Goal: Navigation & Orientation: Understand site structure

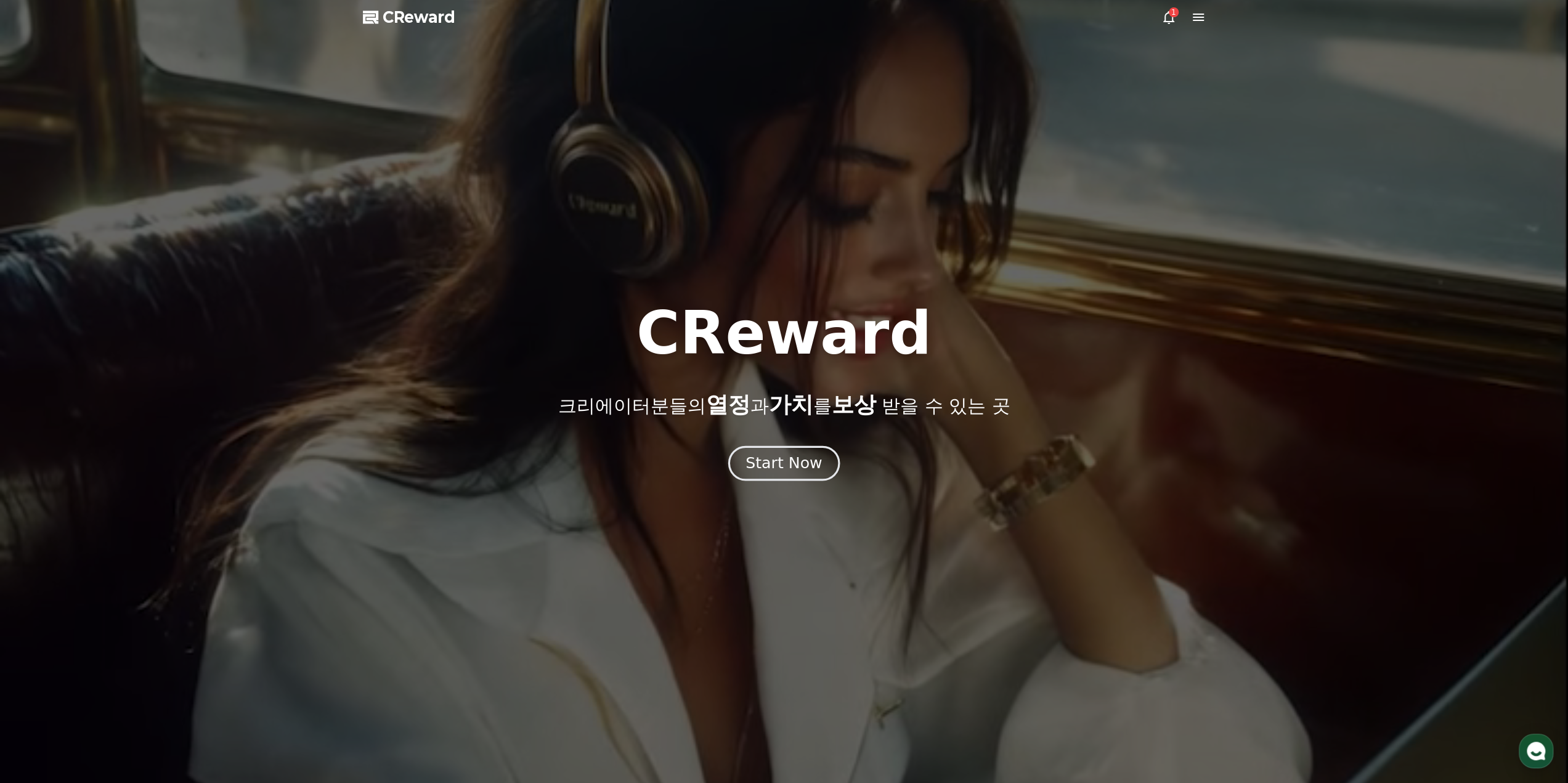
click at [770, 465] on div "Start Now" at bounding box center [784, 464] width 77 height 21
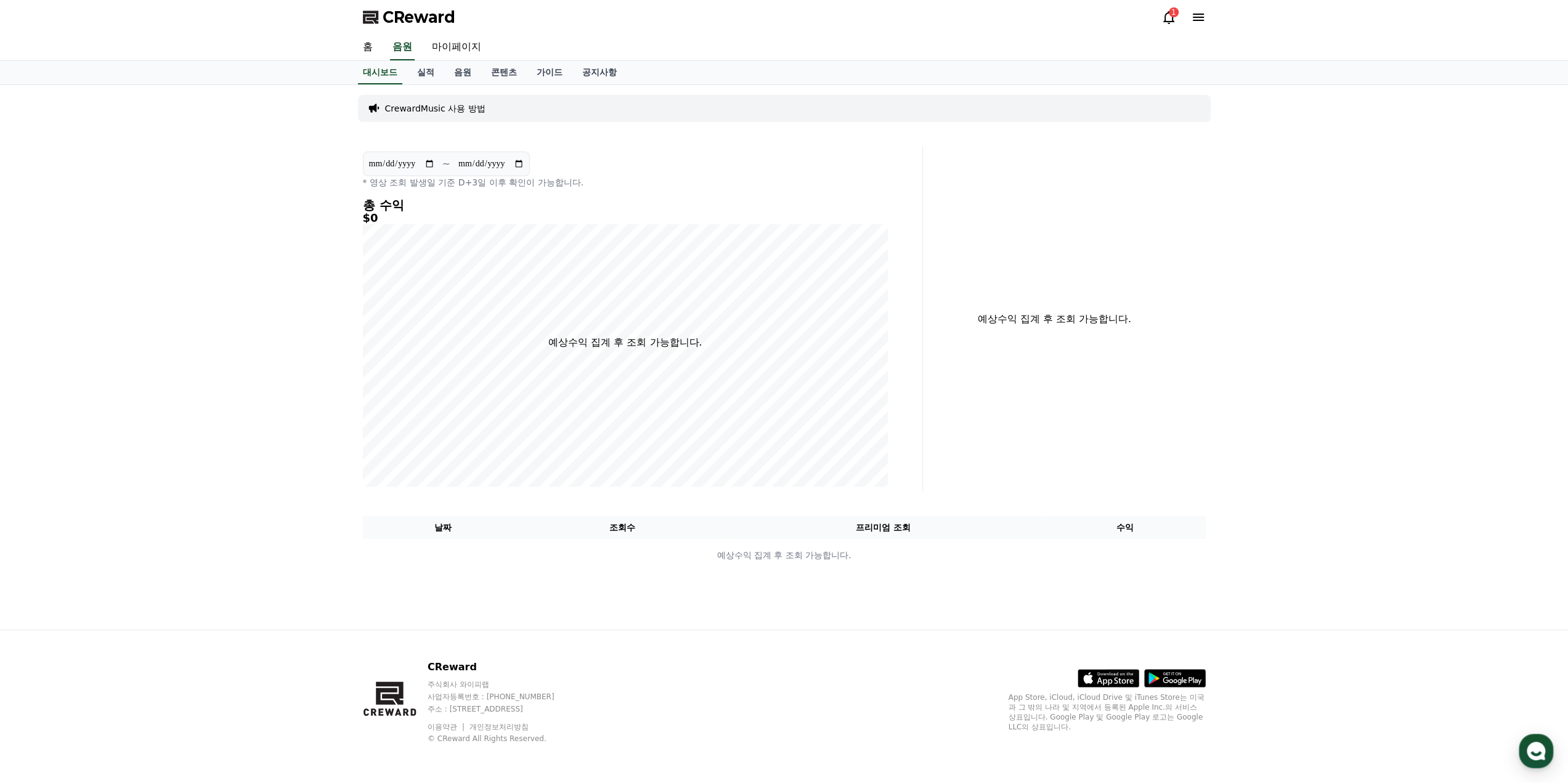
click at [1170, 11] on div "1" at bounding box center [1174, 11] width 10 height 10
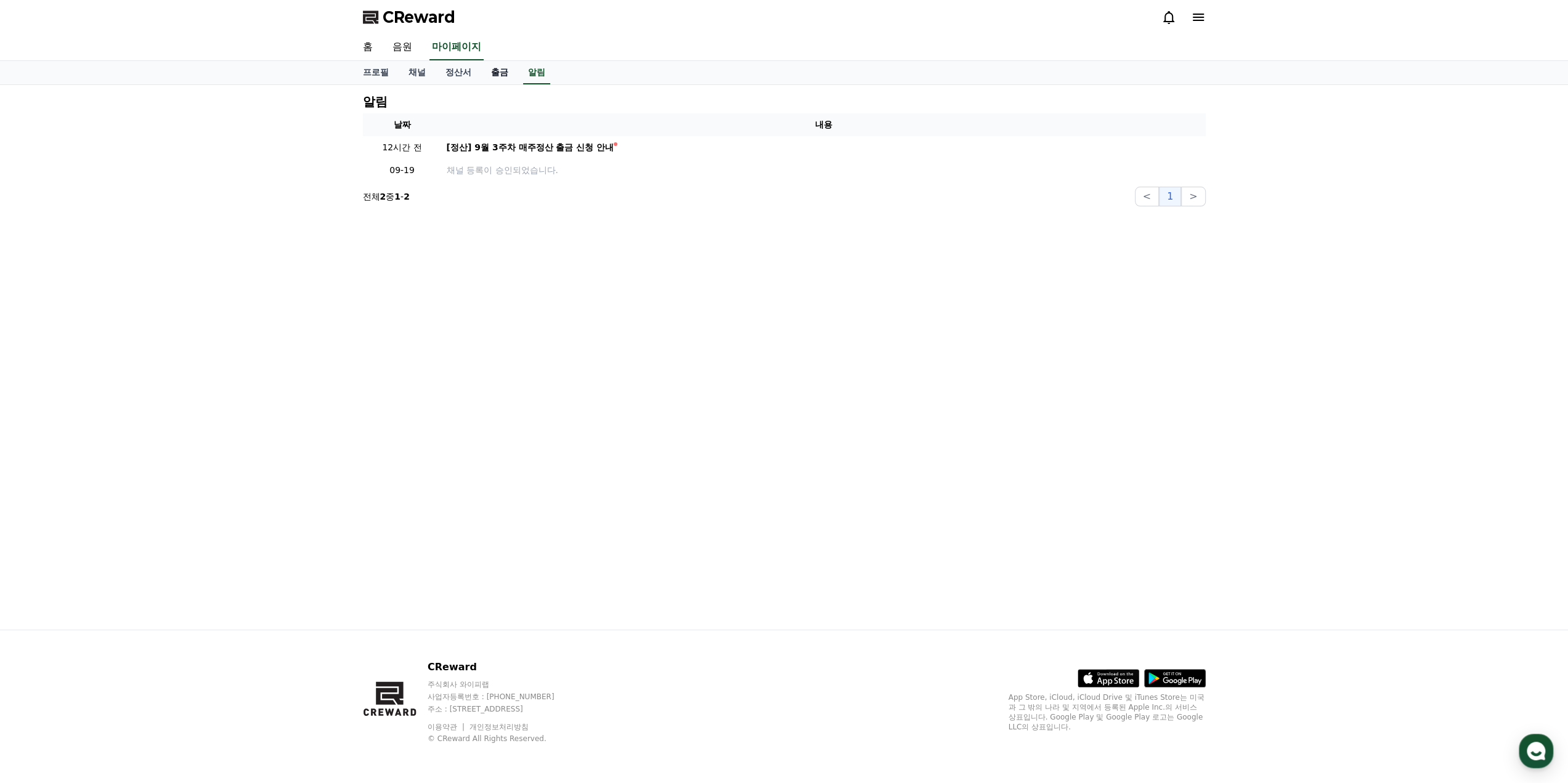
click at [503, 74] on link "출금" at bounding box center [499, 72] width 37 height 24
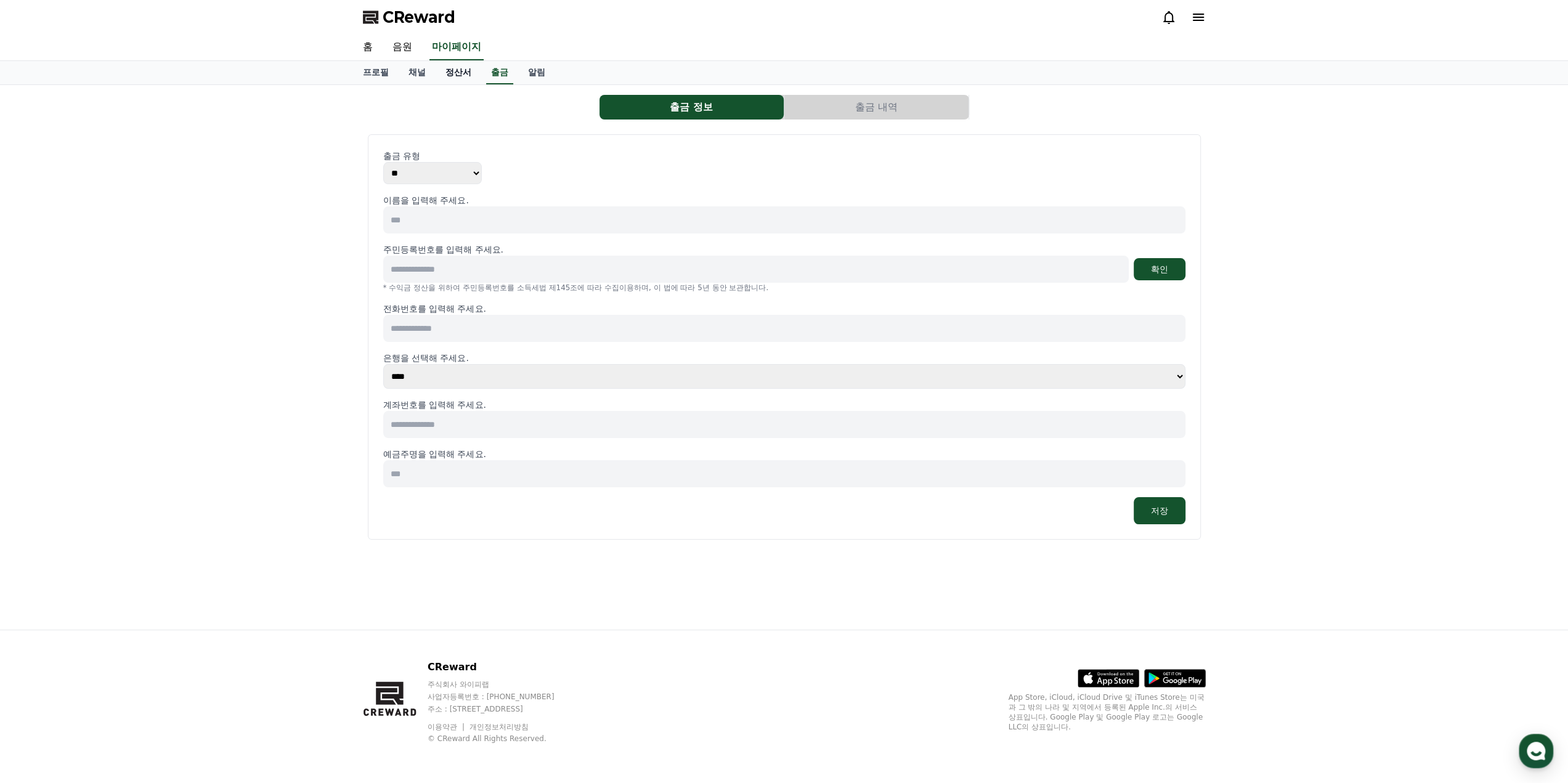
click at [452, 73] on link "정산서" at bounding box center [458, 72] width 45 height 24
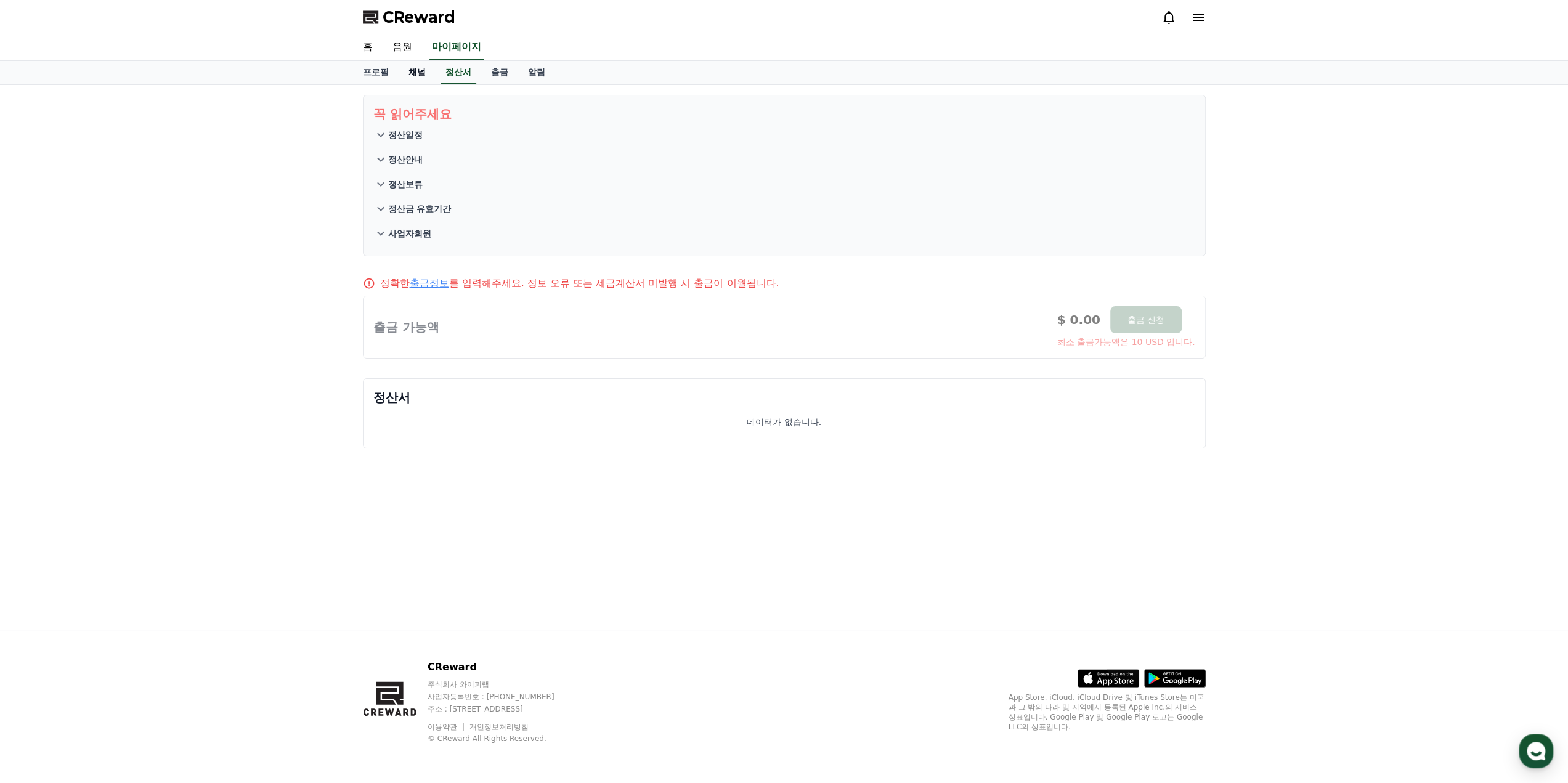
click at [407, 73] on link "채널" at bounding box center [417, 72] width 37 height 24
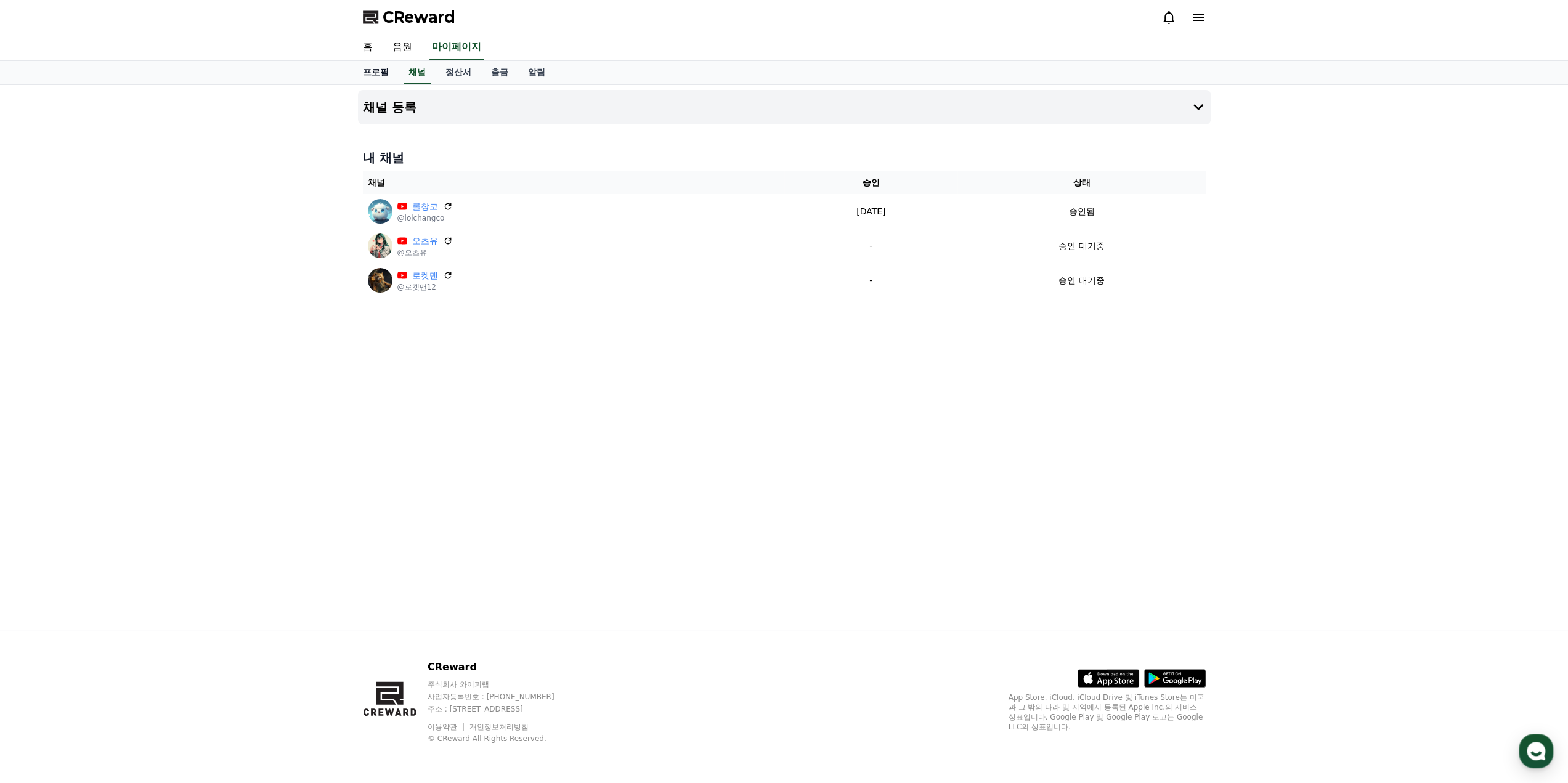
click at [368, 72] on link "프로필" at bounding box center [376, 72] width 45 height 24
select select "**********"
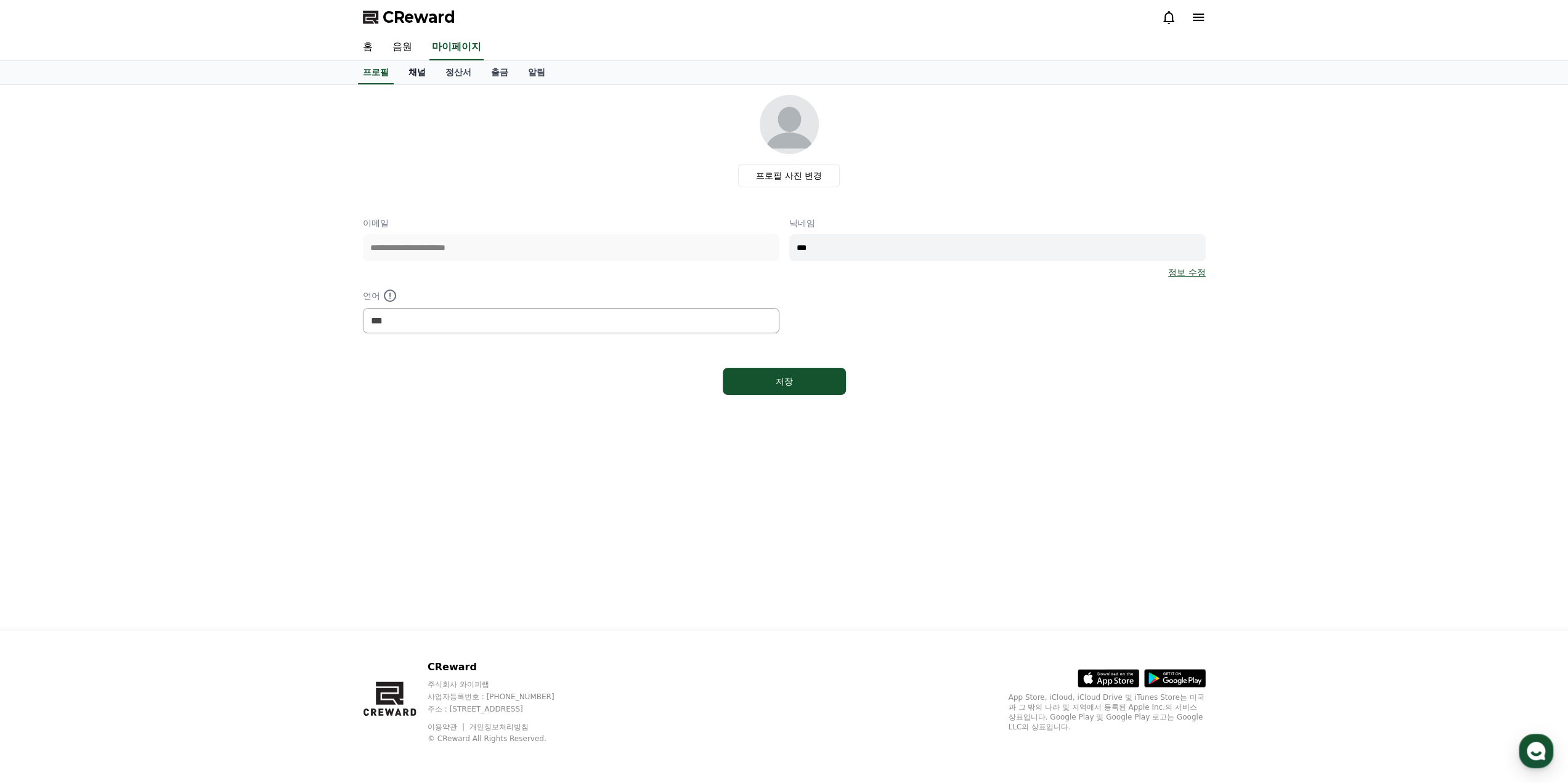
click at [415, 73] on link "채널" at bounding box center [417, 72] width 37 height 24
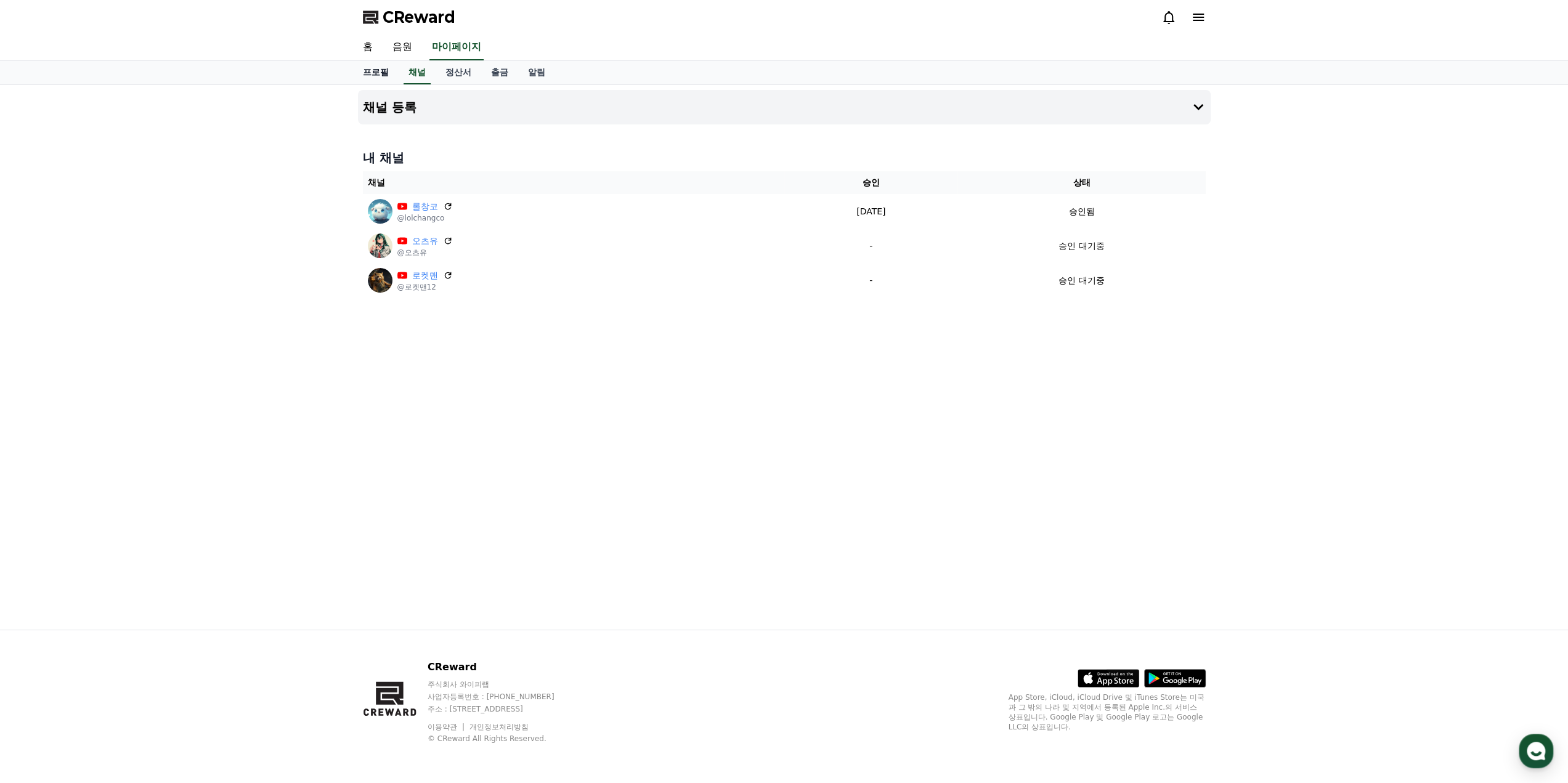
click at [366, 72] on link "프로필" at bounding box center [376, 72] width 45 height 24
select select "**********"
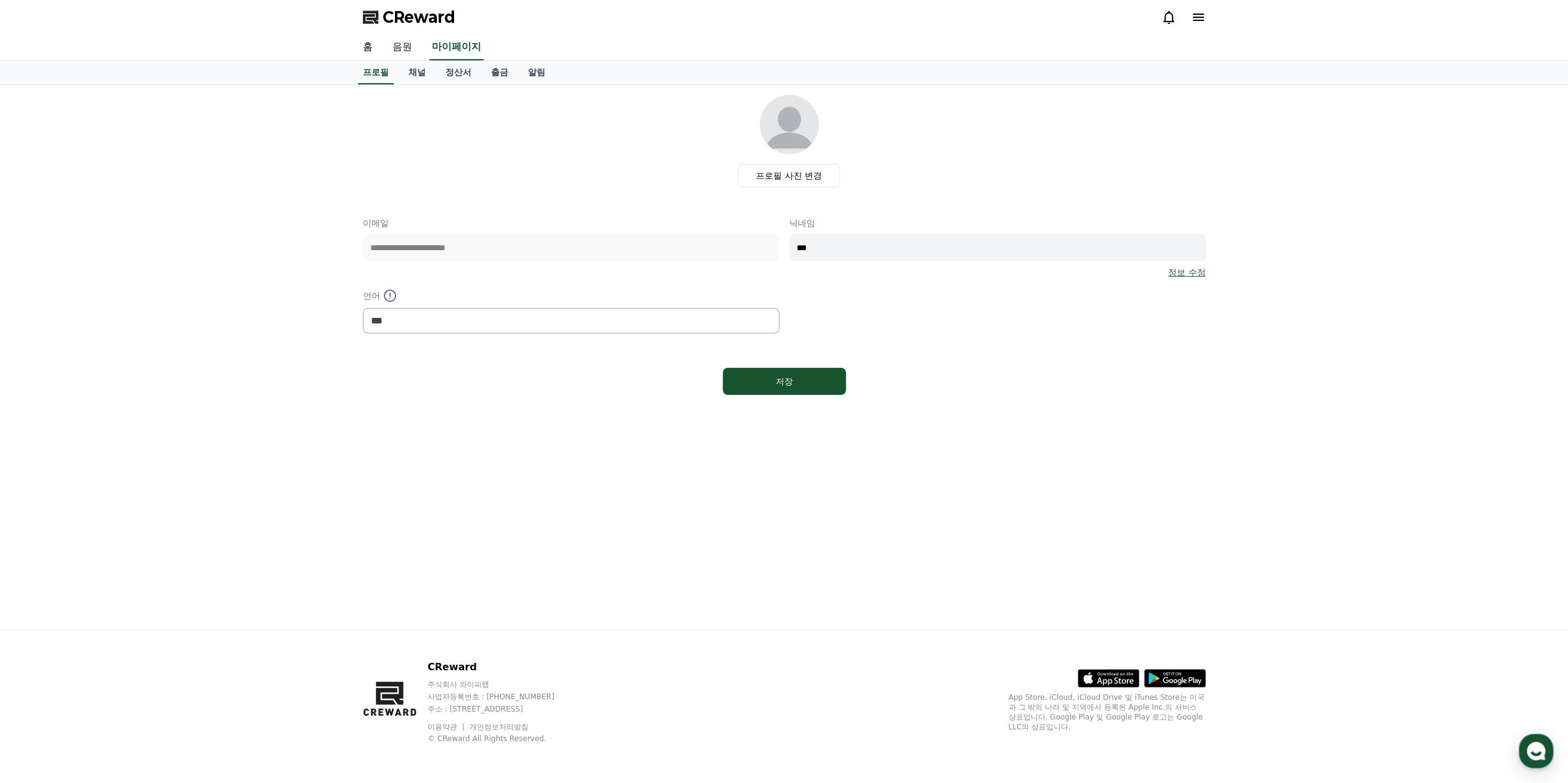
click at [400, 44] on link "음원" at bounding box center [402, 48] width 39 height 26
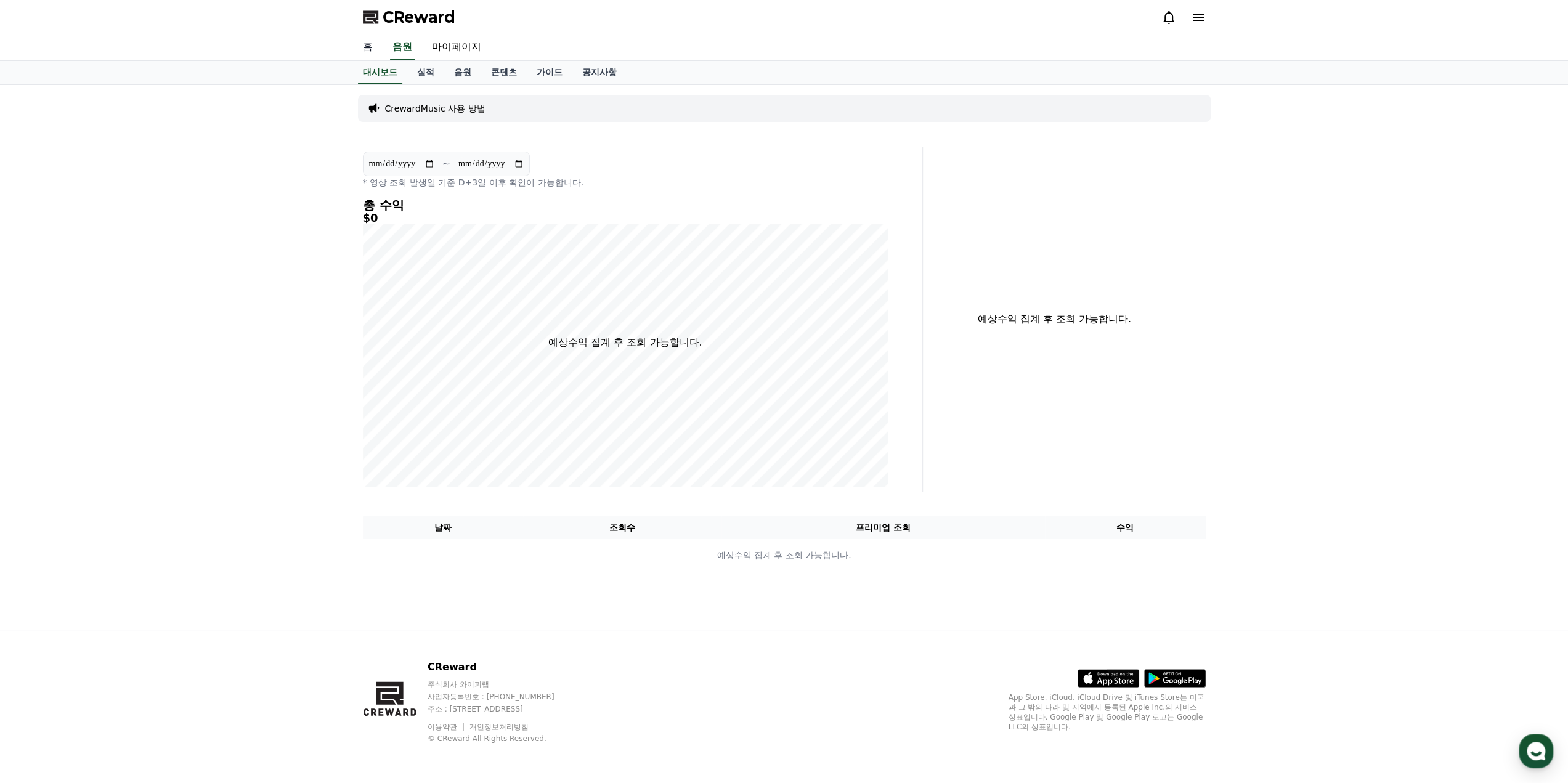
click at [364, 45] on link "홈" at bounding box center [368, 48] width 30 height 26
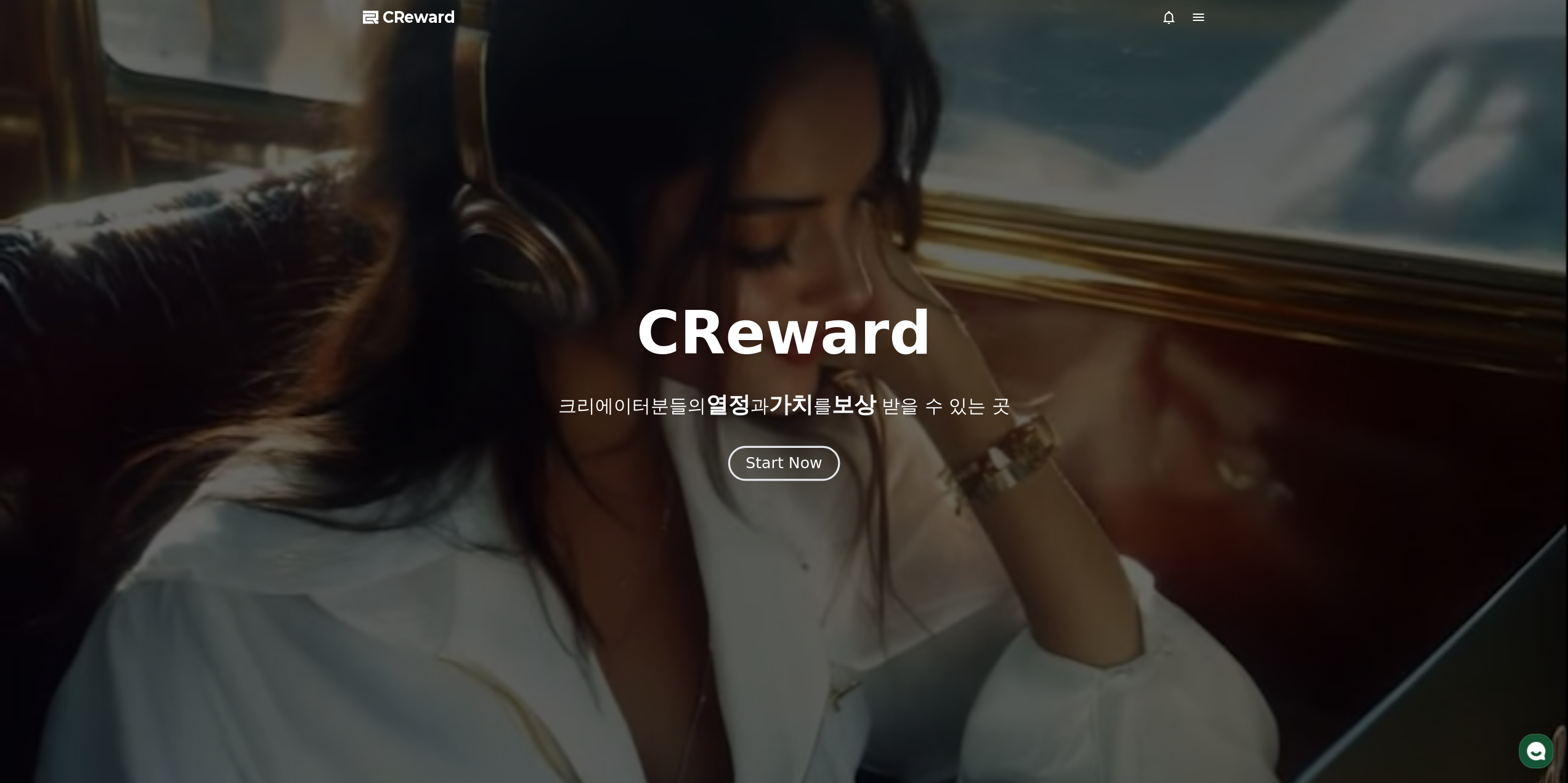
click at [799, 462] on div "Start Now" at bounding box center [784, 464] width 77 height 21
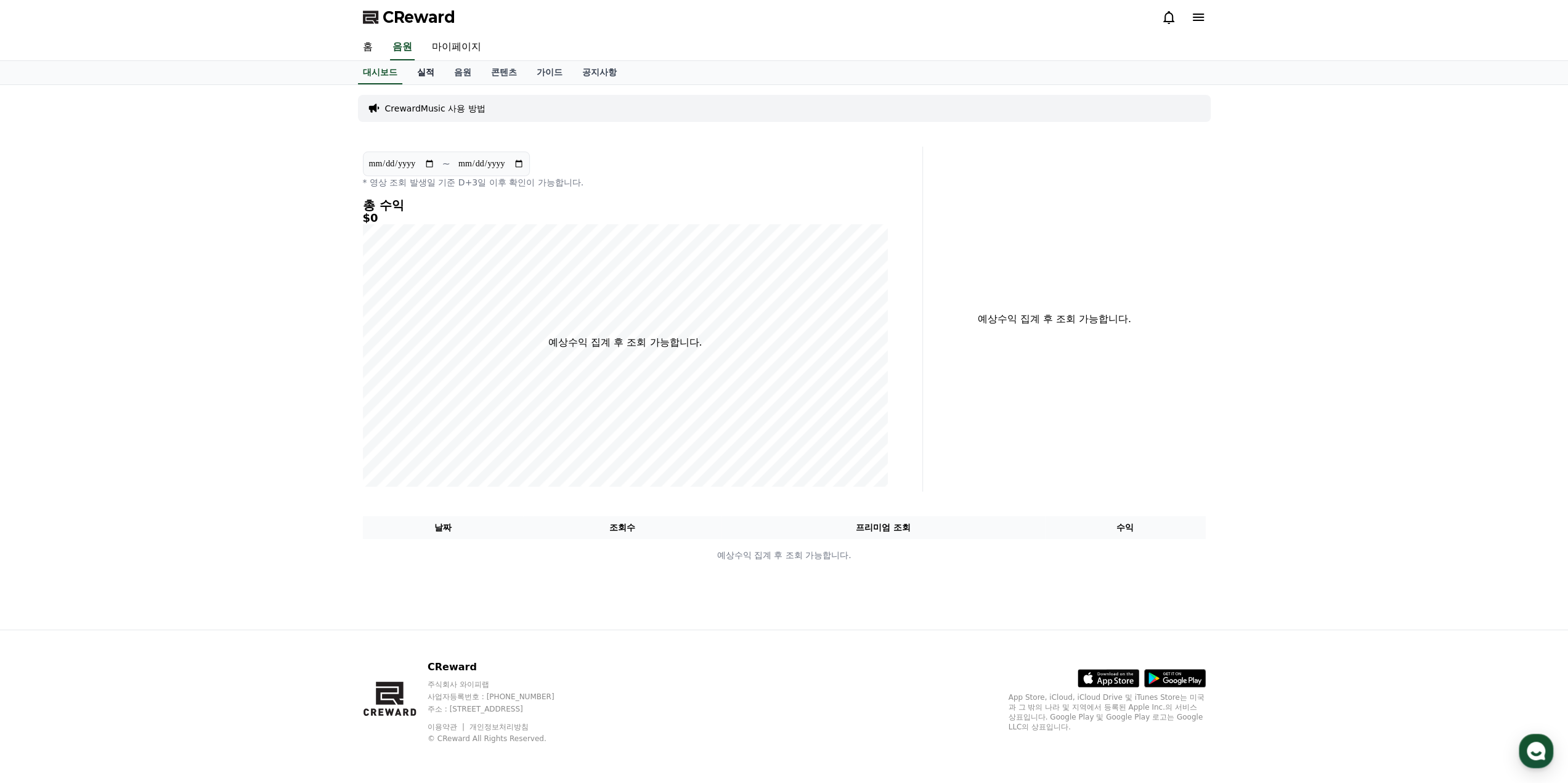
click at [415, 74] on link "실적" at bounding box center [426, 72] width 37 height 24
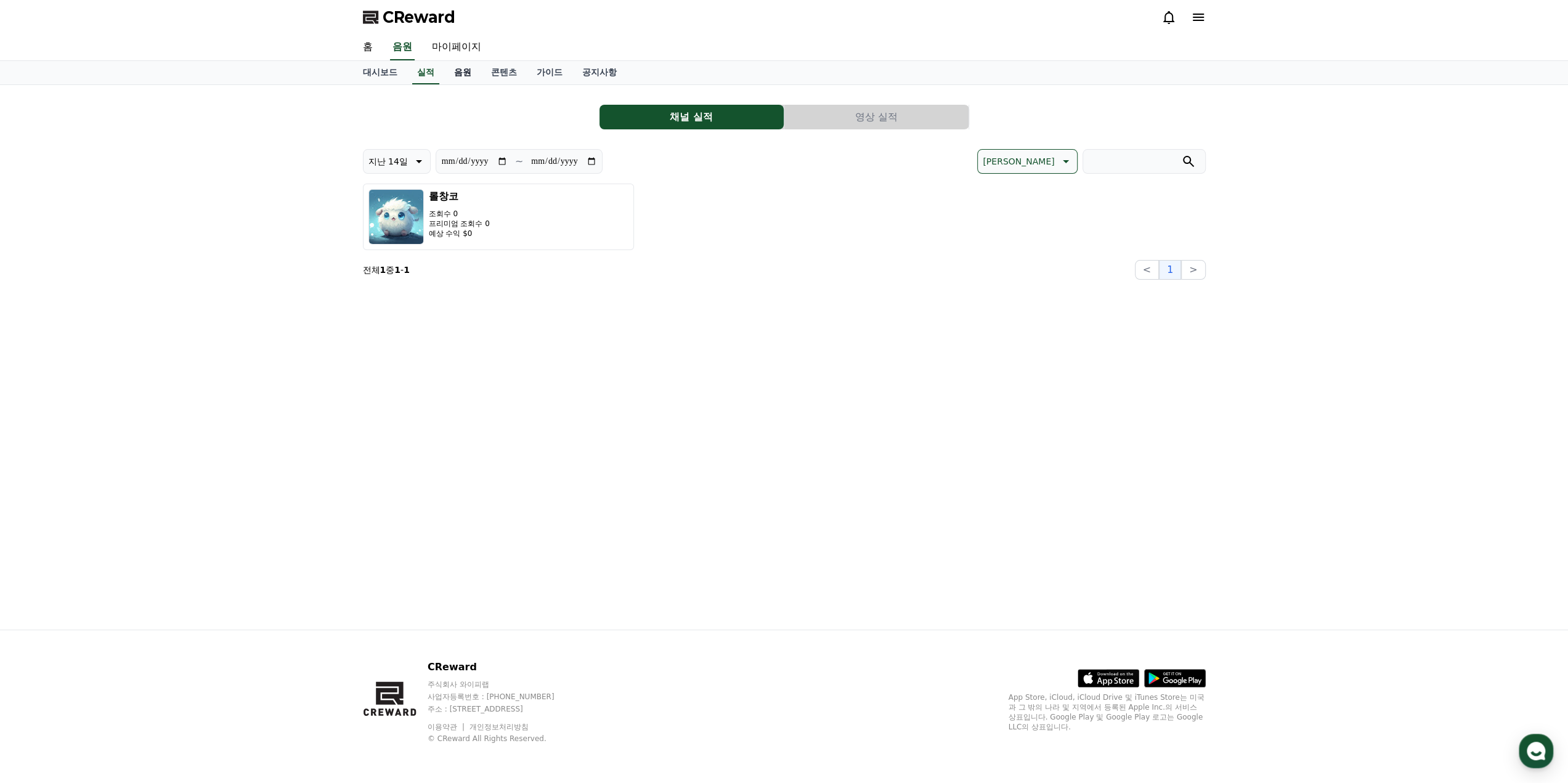
click at [458, 75] on link "음원" at bounding box center [462, 72] width 37 height 24
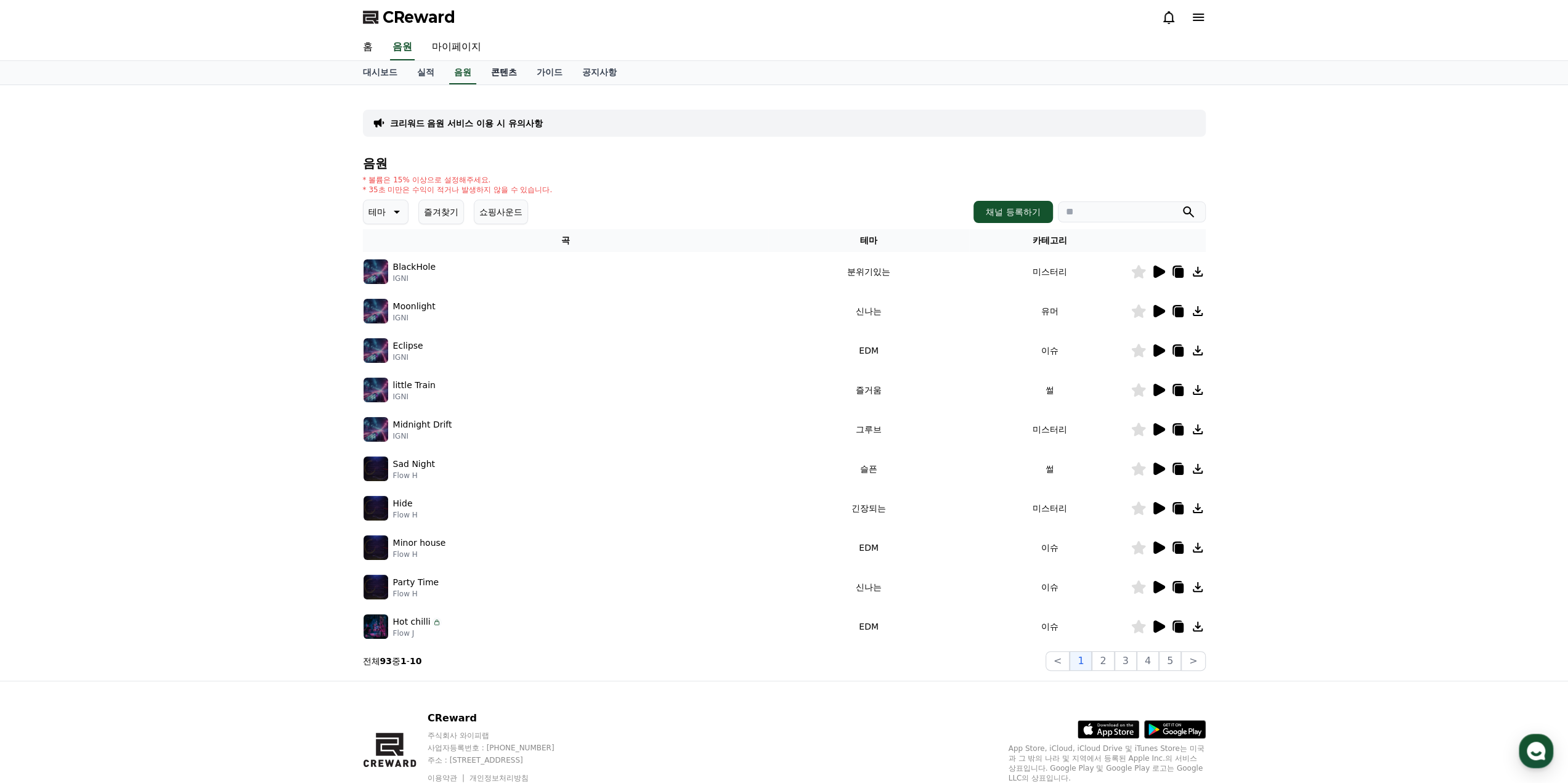
click at [500, 76] on link "콘텐츠" at bounding box center [503, 72] width 45 height 24
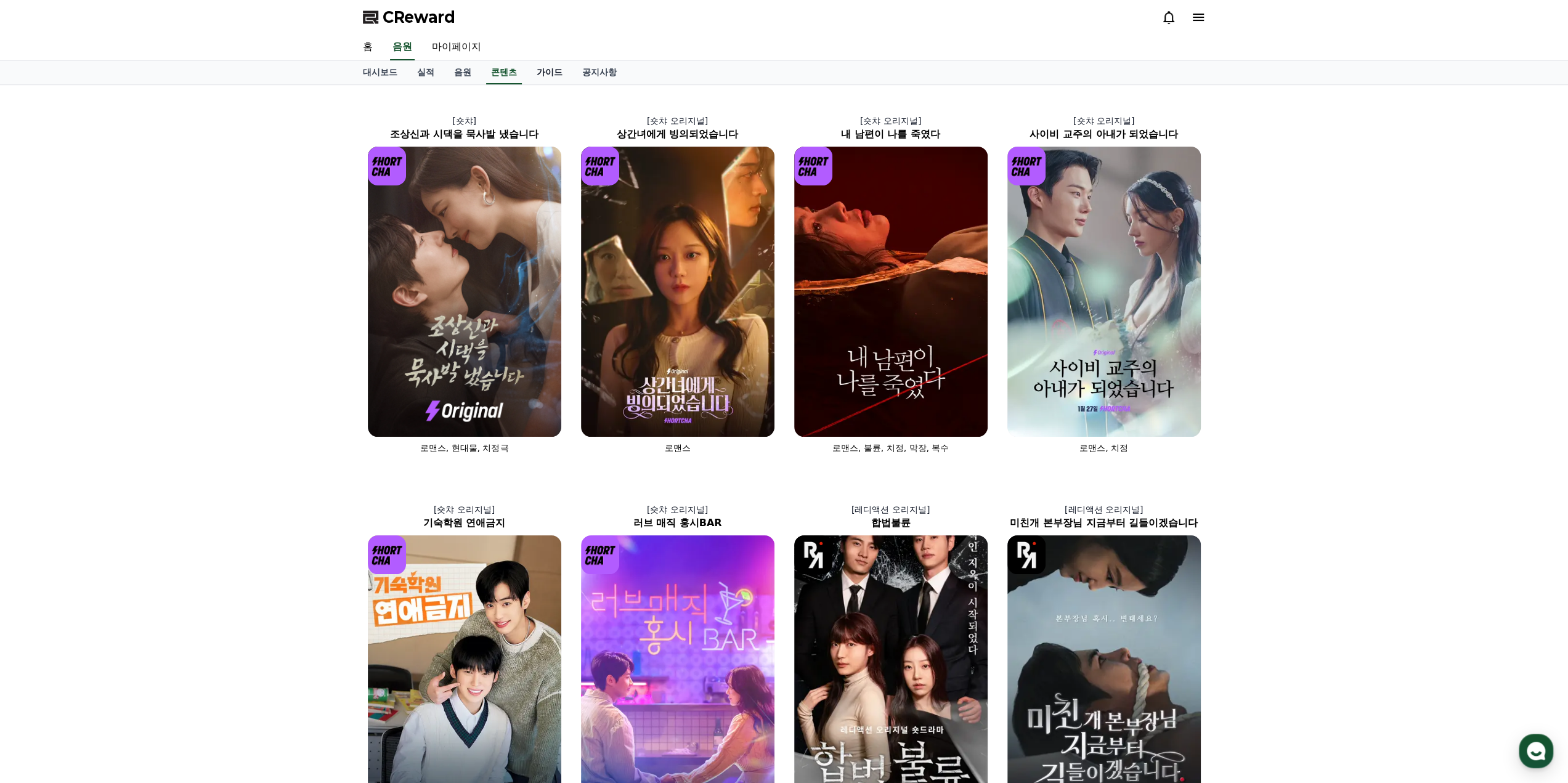
click at [556, 74] on link "가이드" at bounding box center [550, 72] width 45 height 24
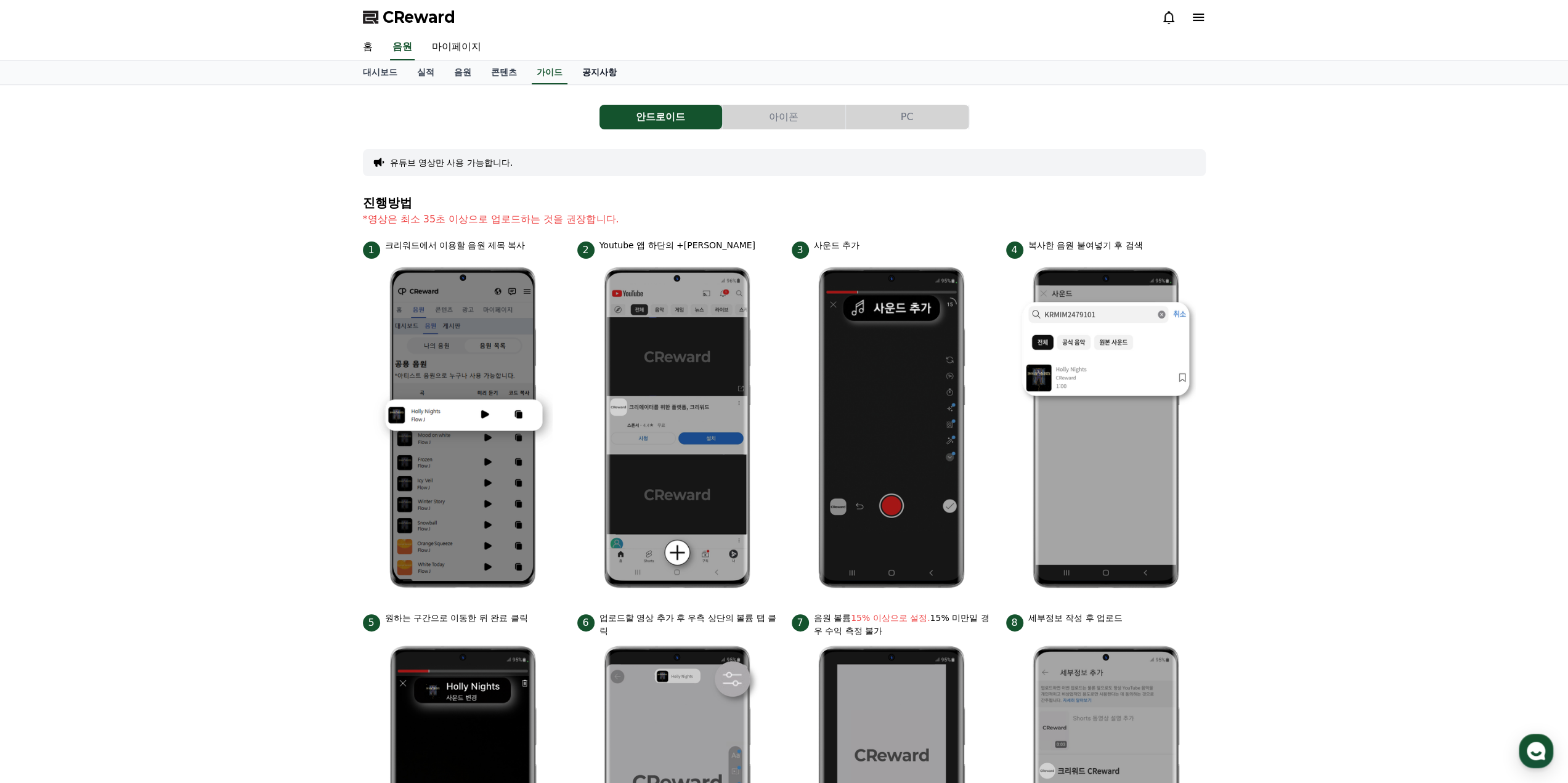
click at [599, 74] on link "공지사항" at bounding box center [599, 72] width 54 height 24
